Goal: Information Seeking & Learning: Understand process/instructions

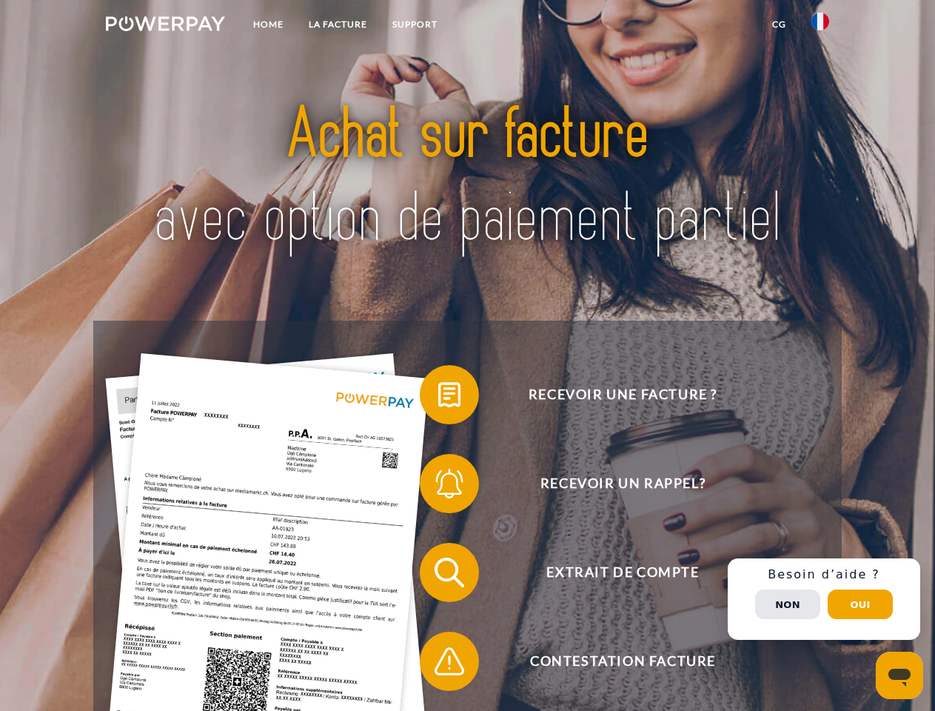
click at [165, 26] on img at bounding box center [165, 23] width 119 height 15
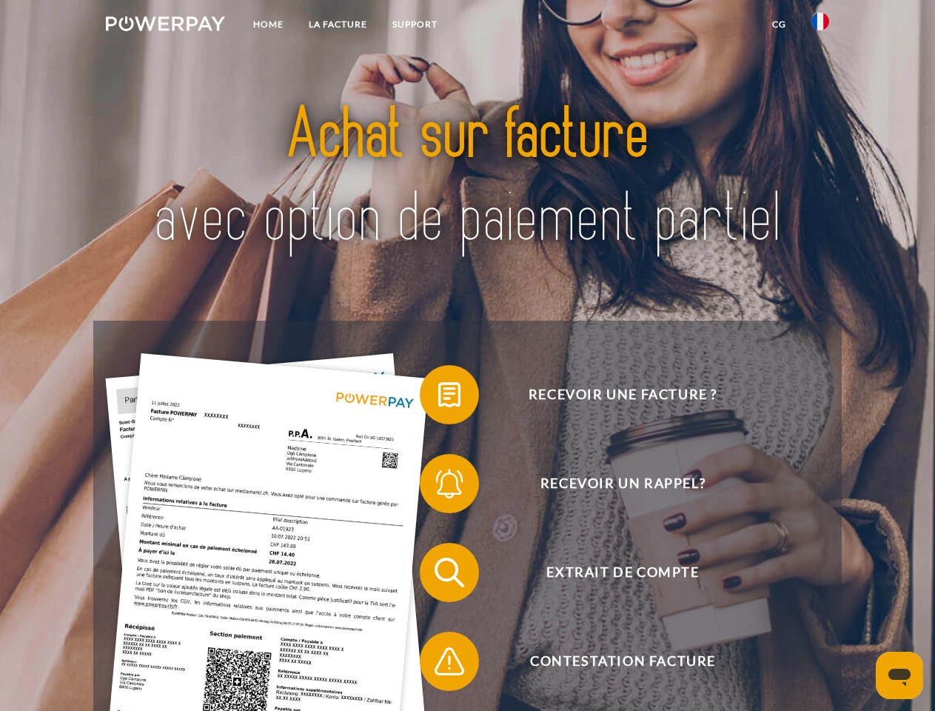
click at [821, 26] on img at bounding box center [821, 22] width 18 height 18
click at [779, 24] on link "CG" at bounding box center [779, 24] width 39 height 27
click at [438, 398] on span at bounding box center [427, 395] width 74 height 74
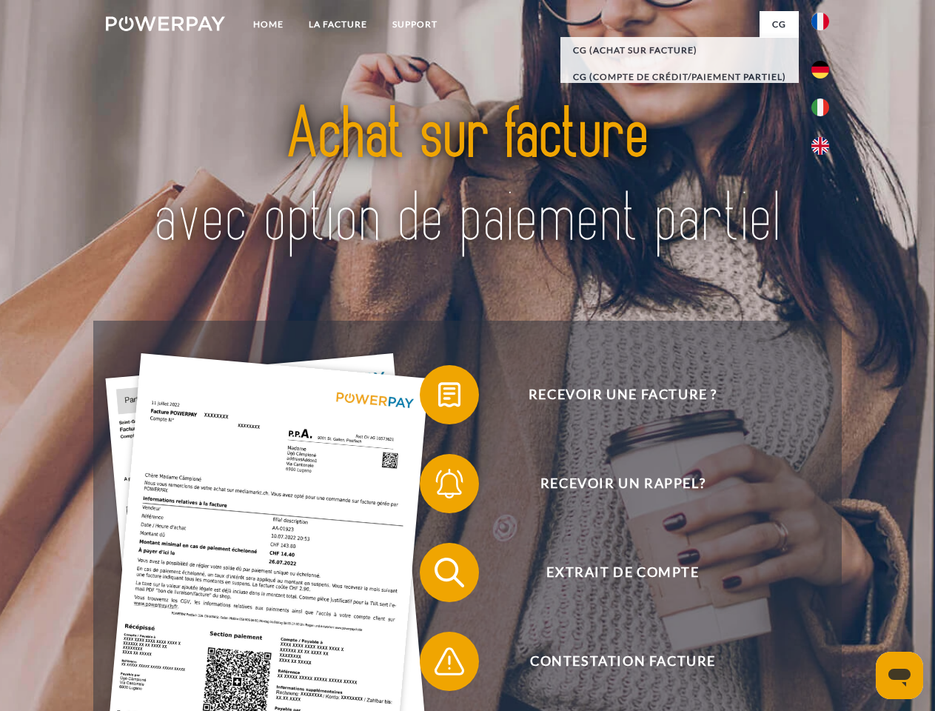
click at [438, 487] on span at bounding box center [427, 484] width 74 height 74
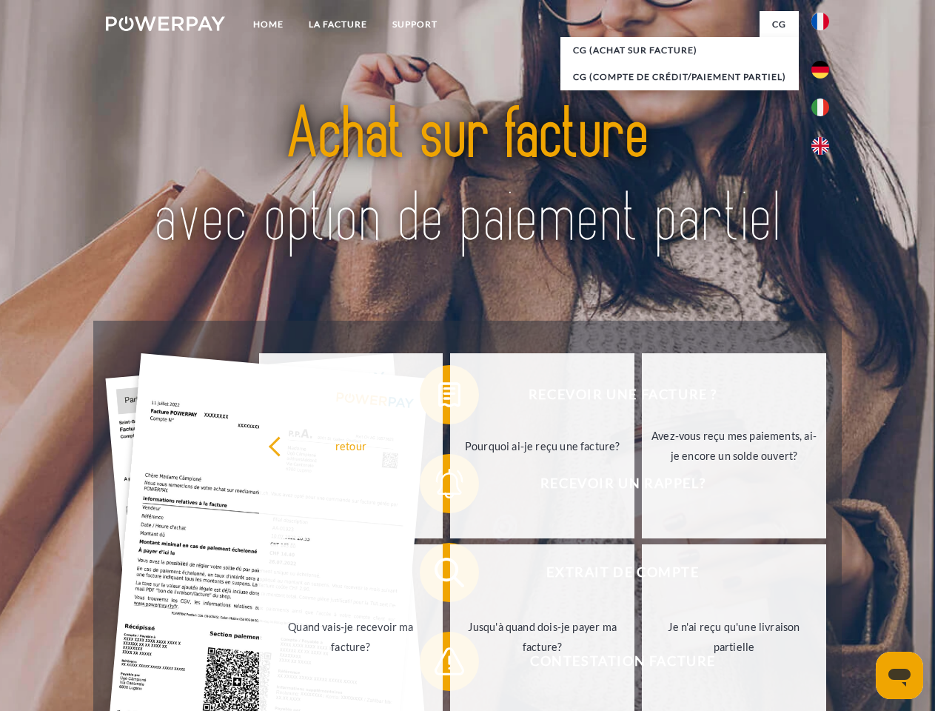
click at [450, 575] on link "Jusqu'à quand dois-je payer ma facture?" at bounding box center [542, 636] width 184 height 185
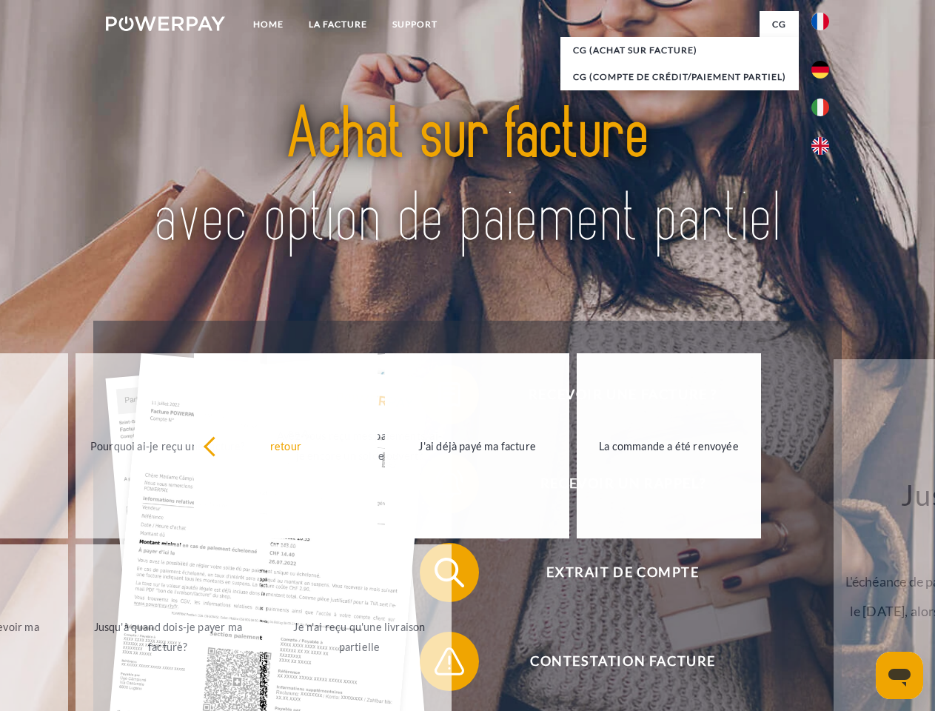
click at [438, 664] on span at bounding box center [427, 661] width 74 height 74
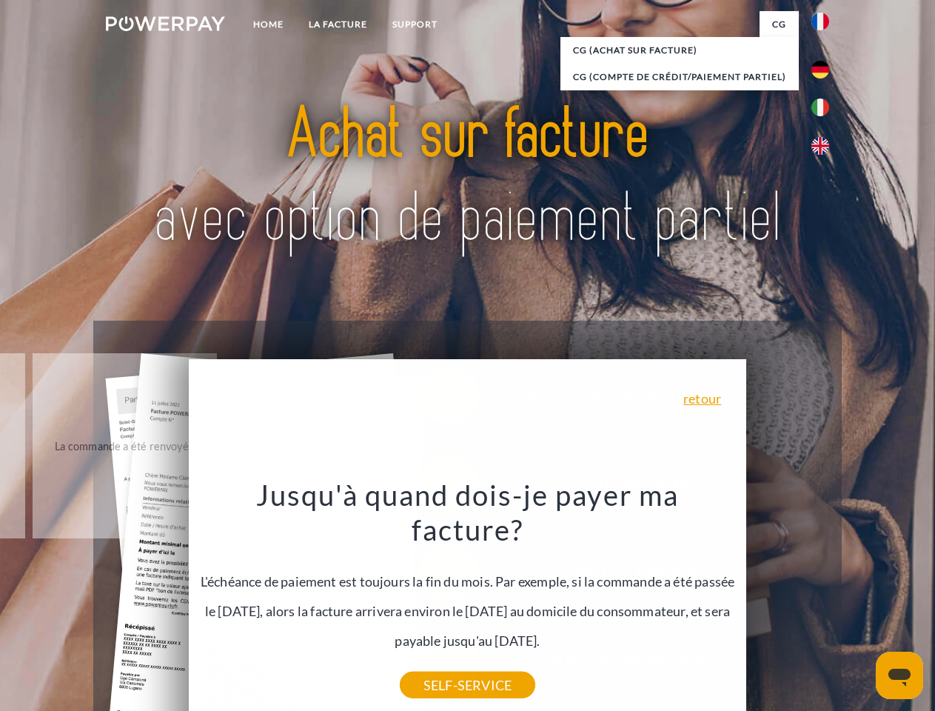
click at [824, 599] on div "Recevoir une facture ? Recevoir un rappel? Extrait de compte retour" at bounding box center [467, 617] width 748 height 593
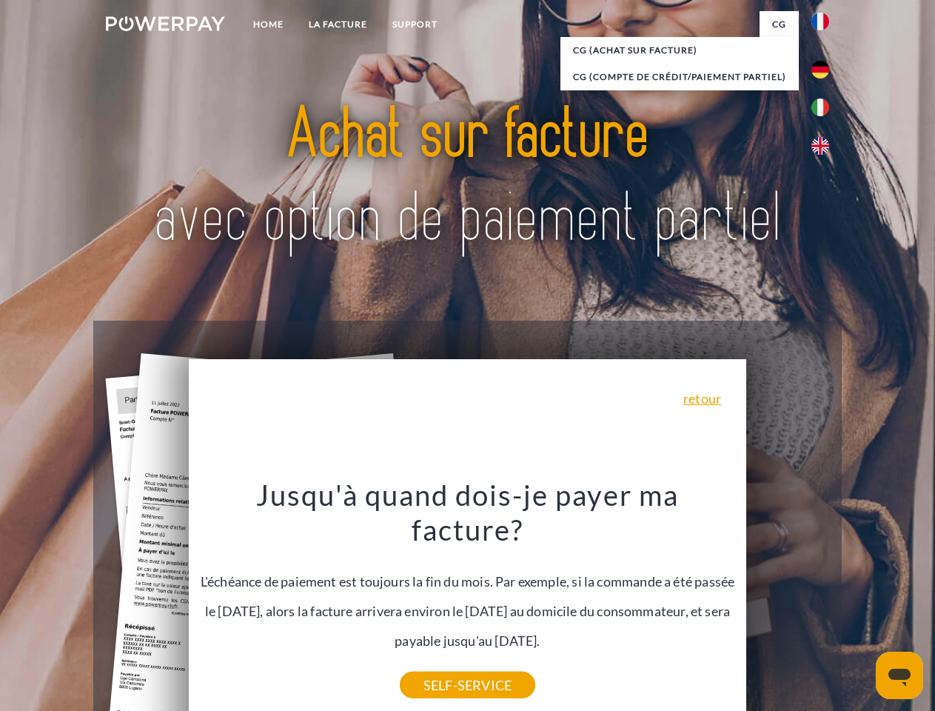
click at [788, 602] on span "Extrait de compte" at bounding box center [622, 572] width 363 height 59
click at [861, 604] on header "Home LA FACTURE Support" at bounding box center [467, 511] width 935 height 1023
